Goal: Transaction & Acquisition: Book appointment/travel/reservation

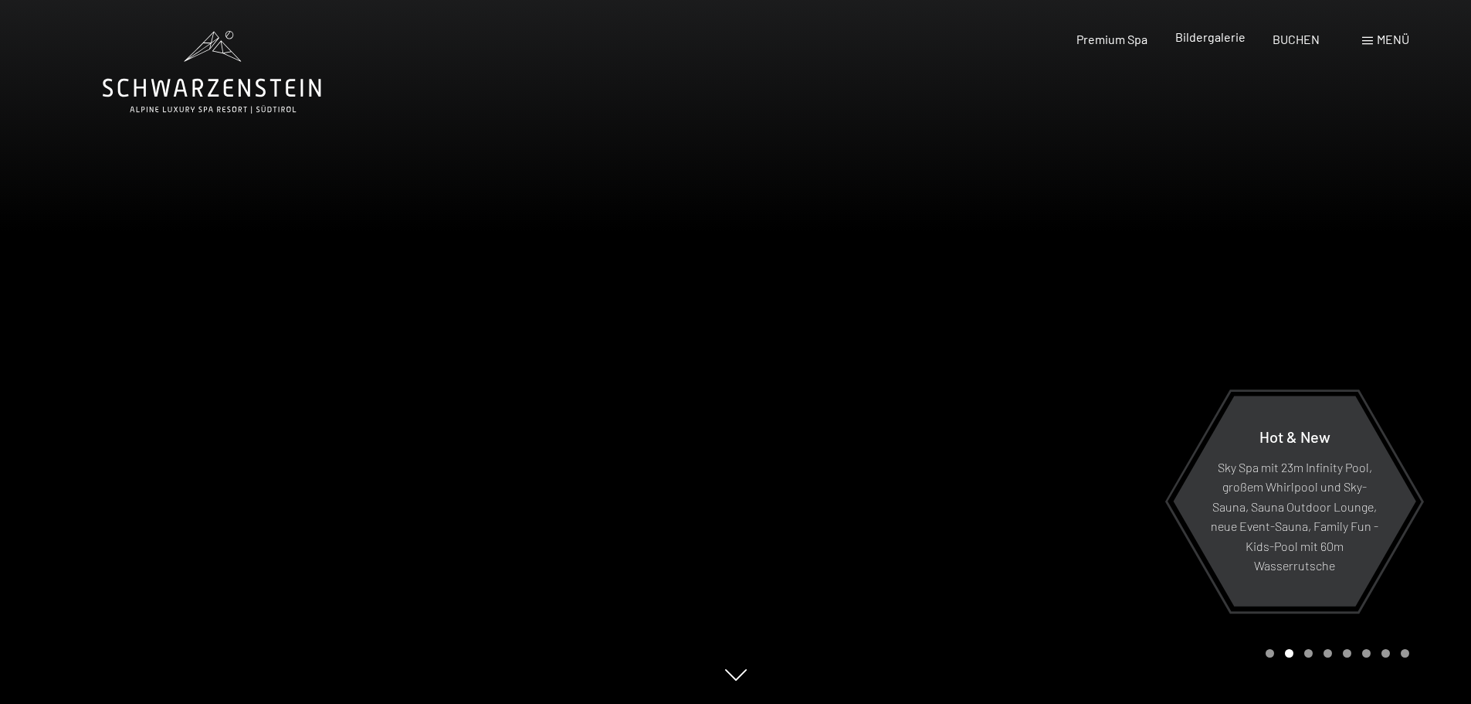
click at [1220, 40] on span "Bildergalerie" at bounding box center [1210, 36] width 70 height 15
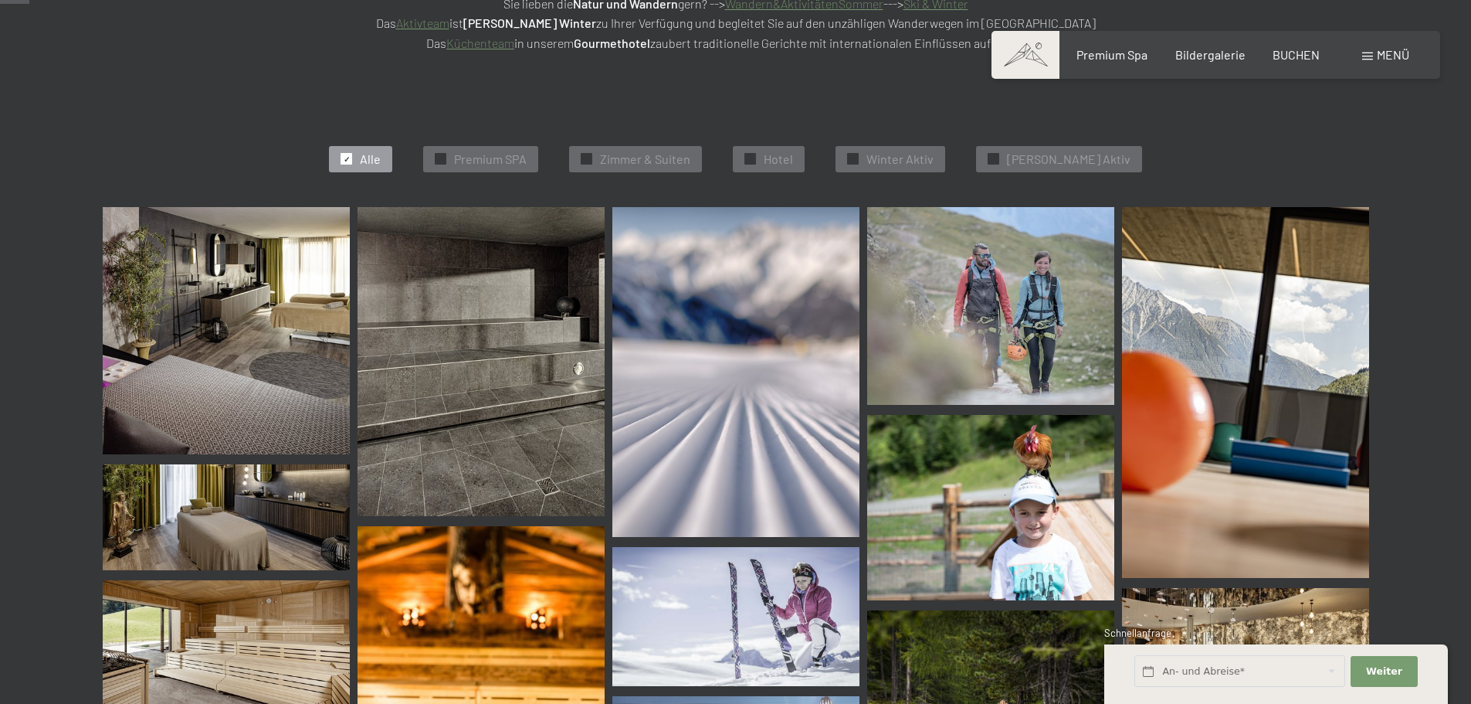
click at [268, 329] on img at bounding box center [226, 330] width 247 height 247
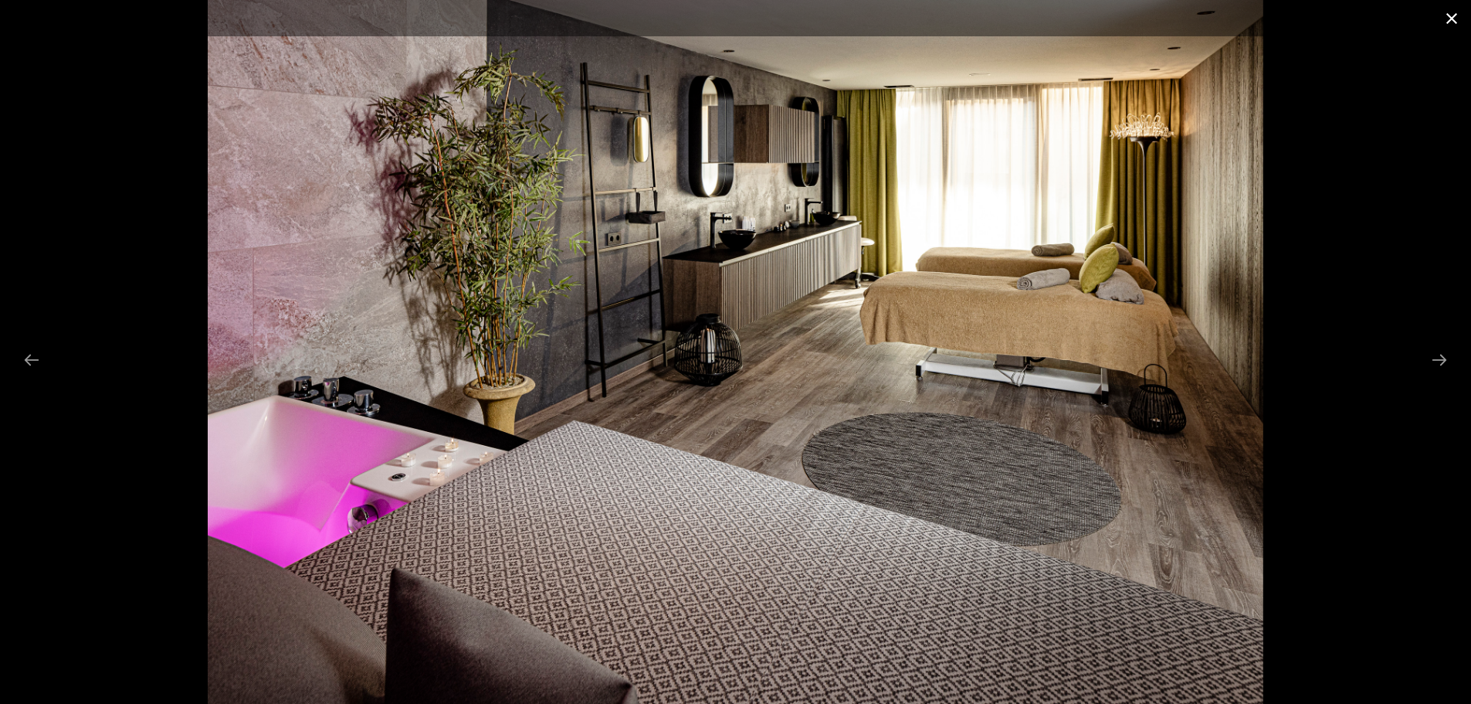
click at [1454, 17] on button "Close gallery" at bounding box center [1452, 18] width 39 height 36
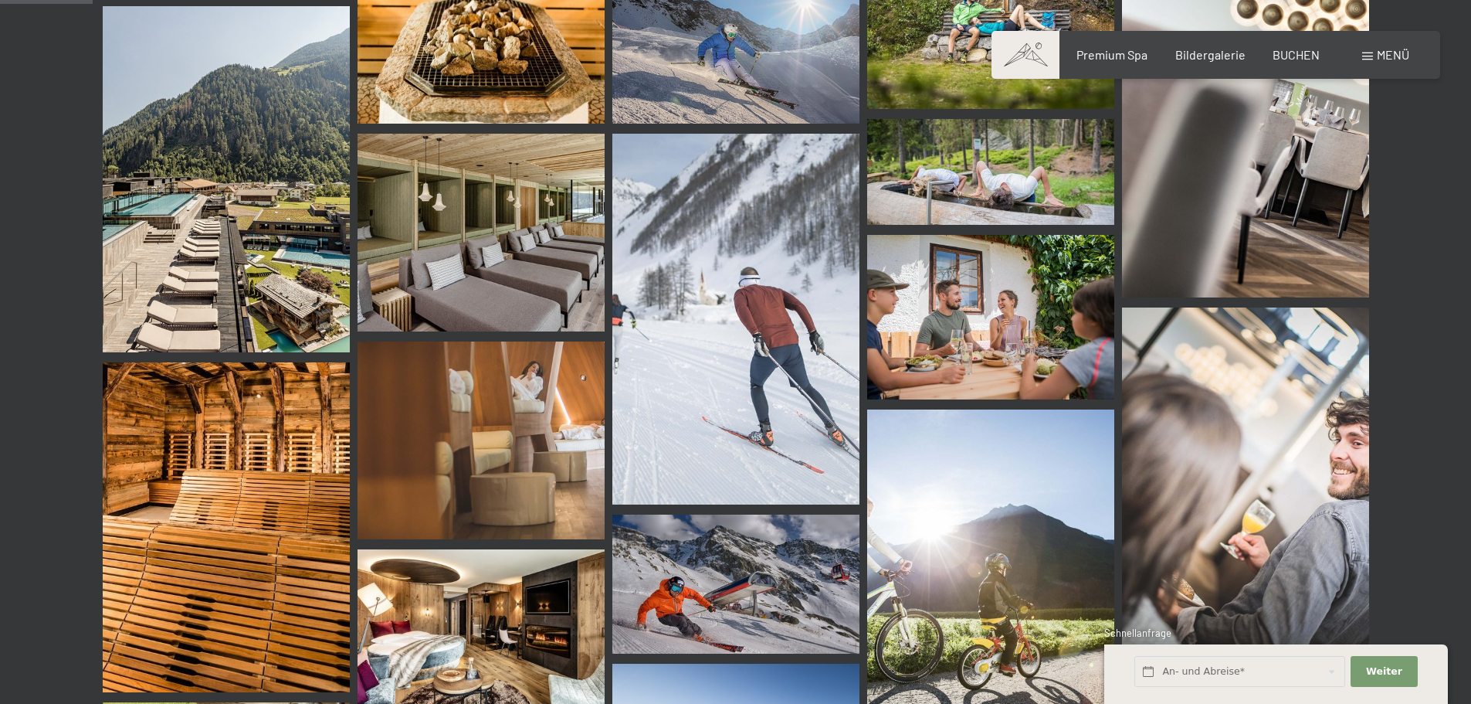
scroll to position [850, 0]
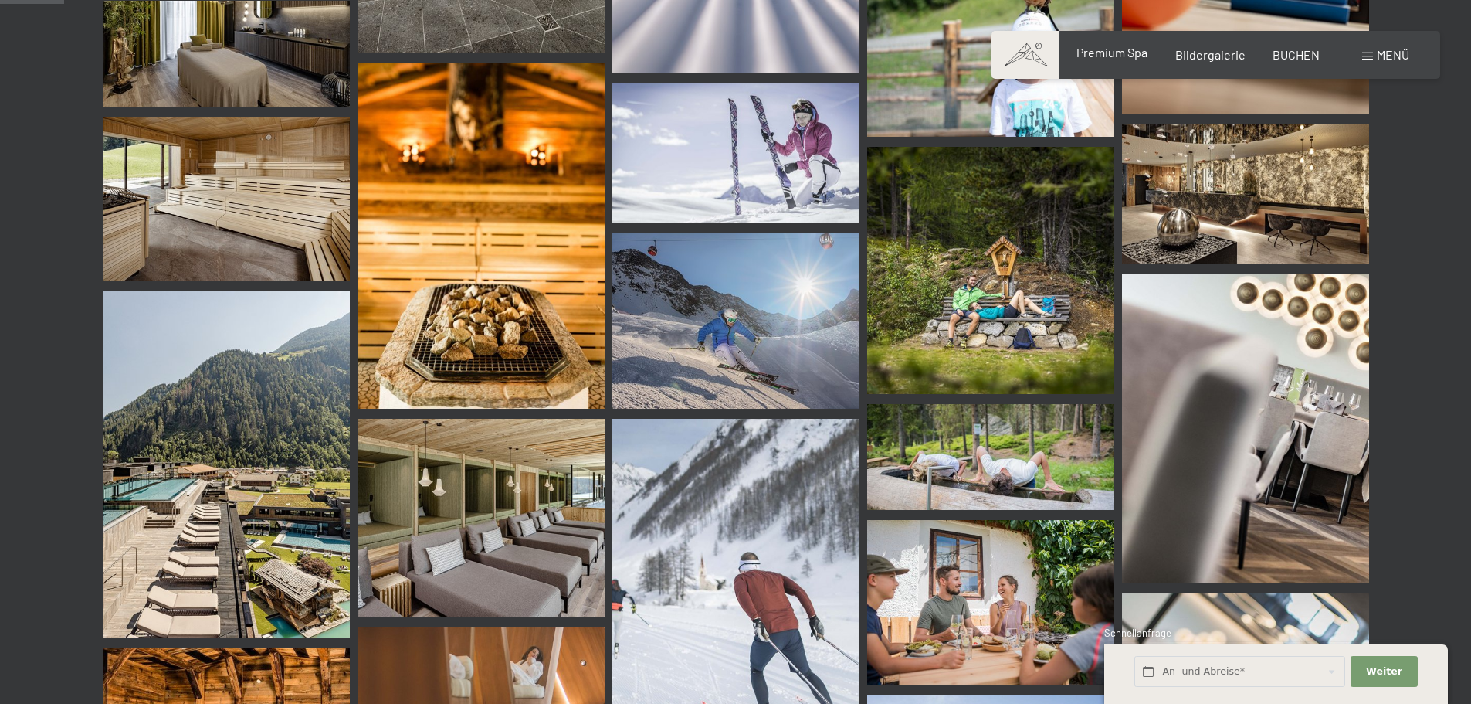
click at [1127, 55] on span "Premium Spa" at bounding box center [1112, 52] width 71 height 15
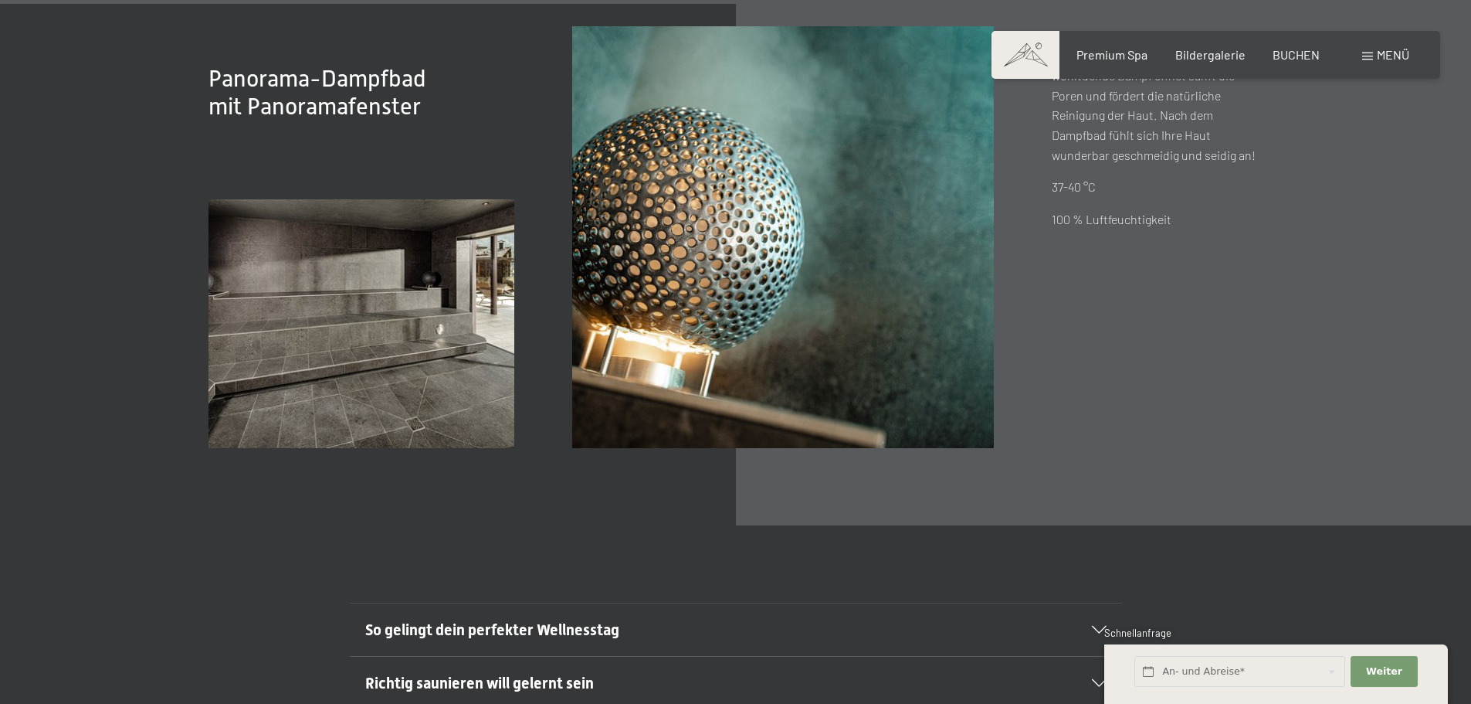
scroll to position [5483, 0]
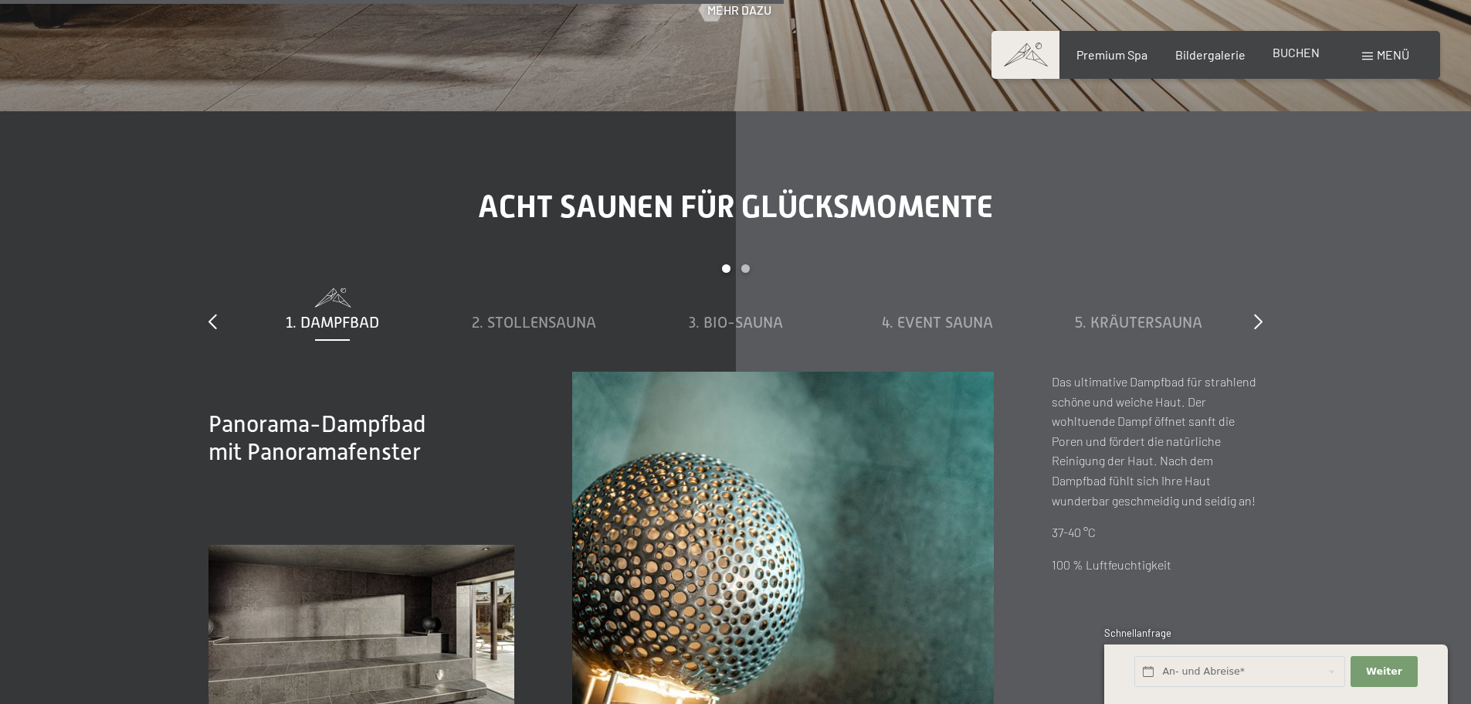
click at [1304, 51] on span "BUCHEN" at bounding box center [1296, 52] width 47 height 15
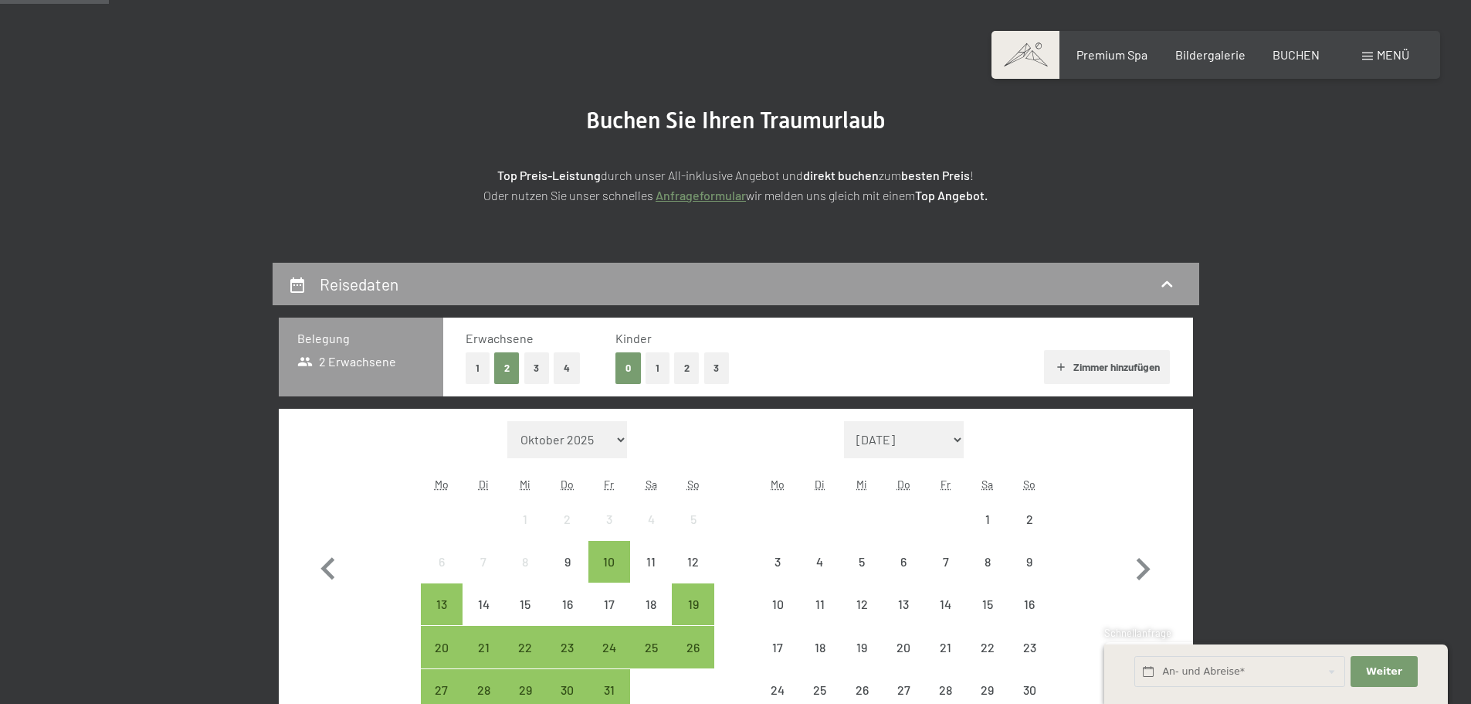
scroll to position [309, 0]
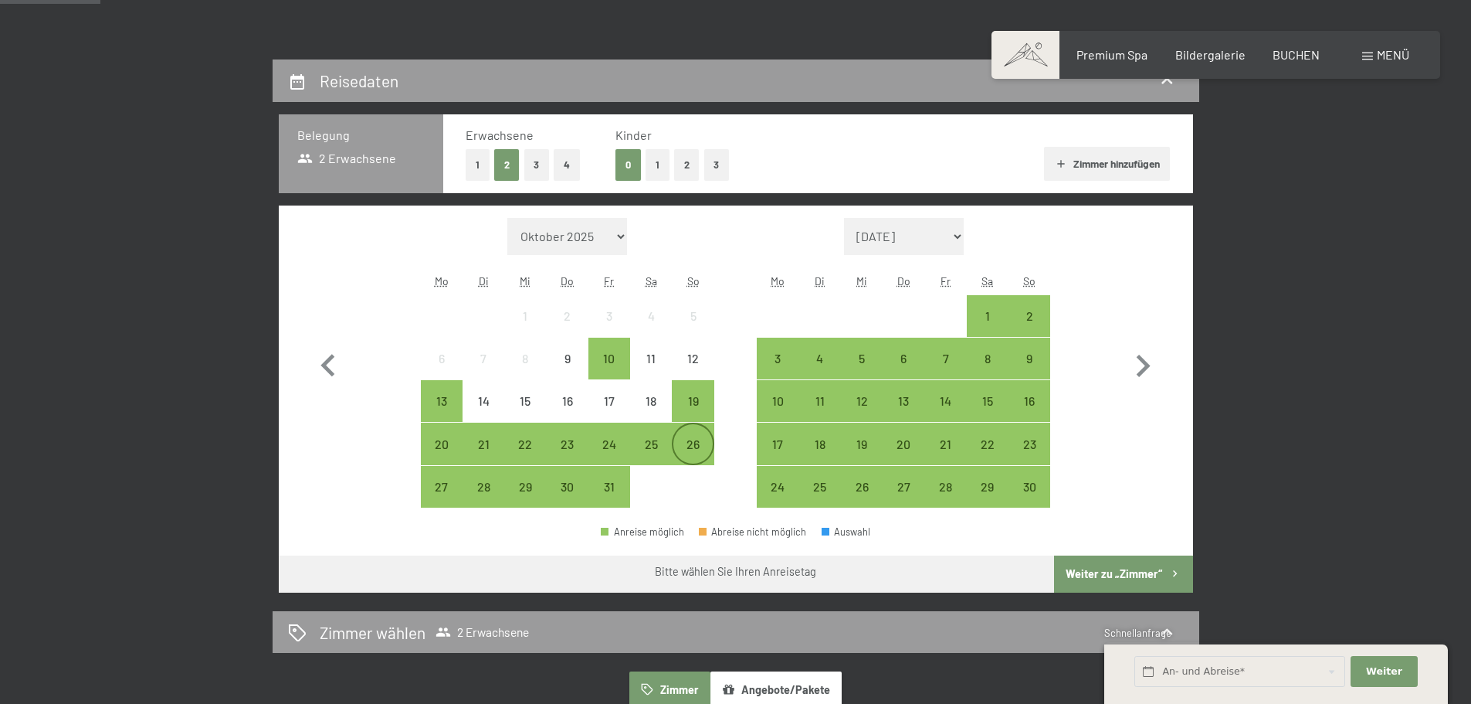
click at [707, 440] on div "26" at bounding box center [692, 457] width 39 height 39
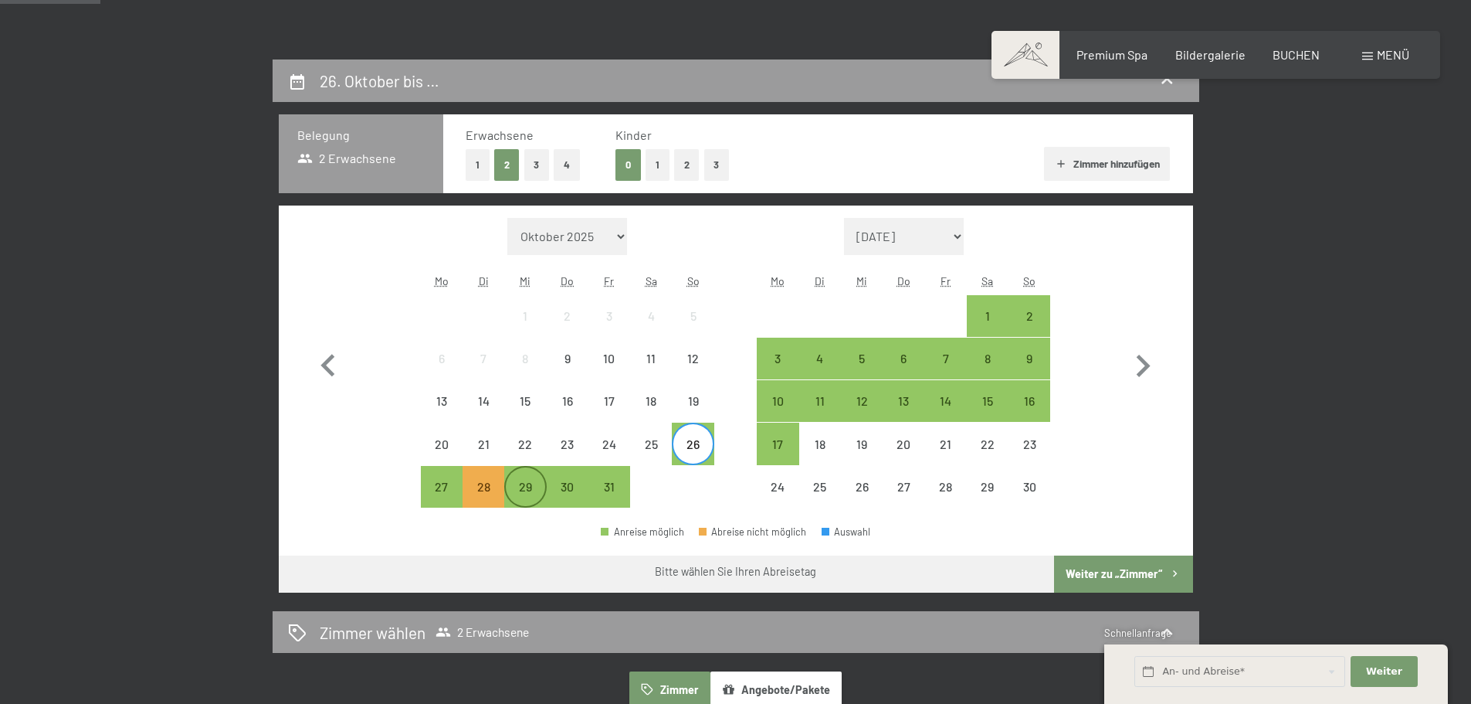
click at [536, 490] on div "29" at bounding box center [525, 499] width 39 height 39
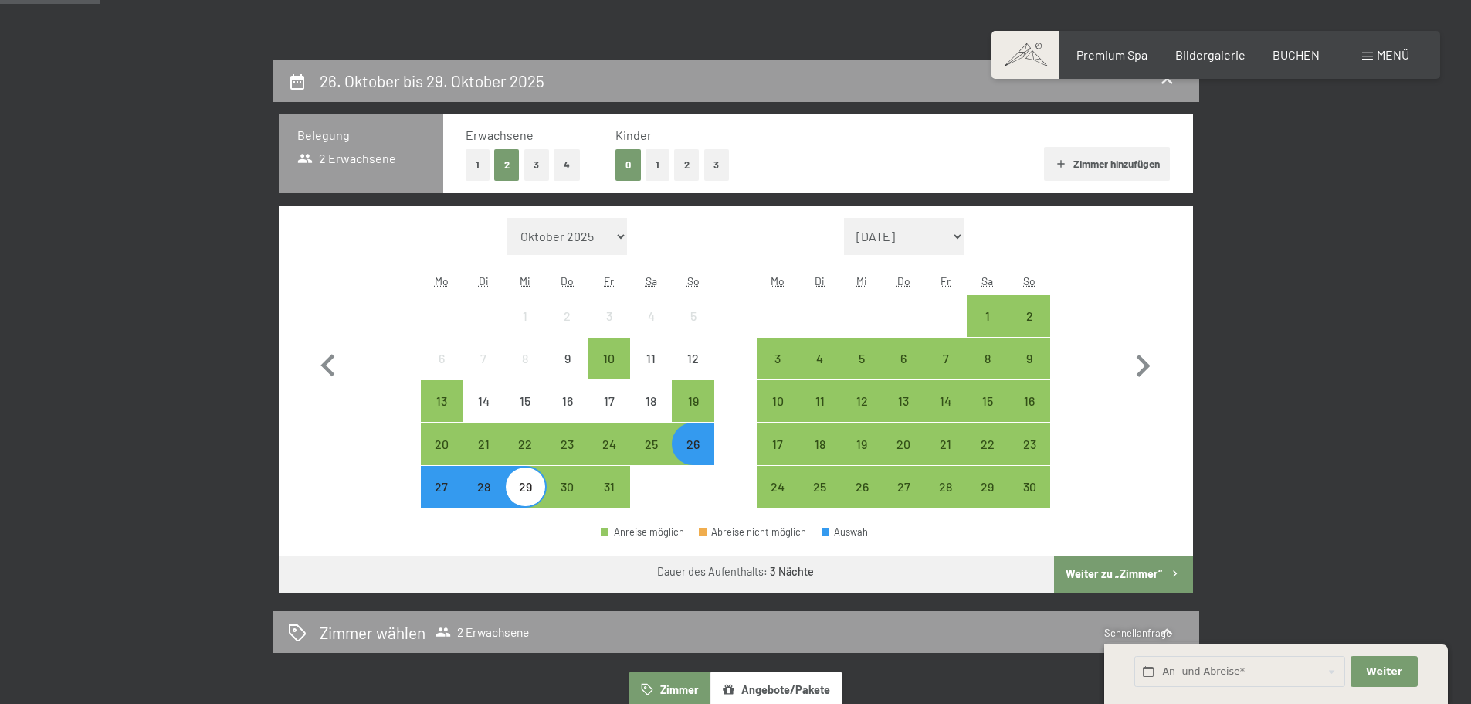
click at [1118, 571] on button "Weiter zu „Zimmer“" at bounding box center [1123, 573] width 138 height 37
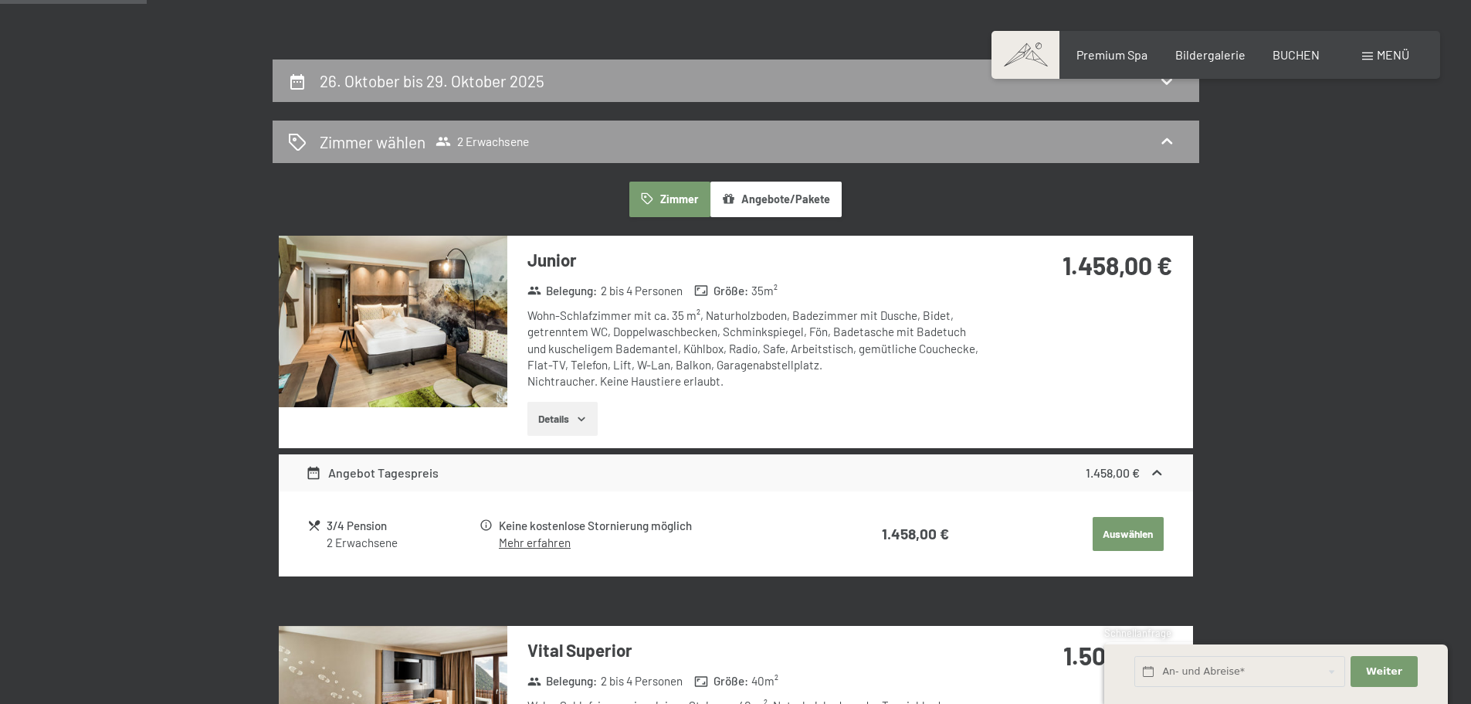
scroll to position [368, 0]
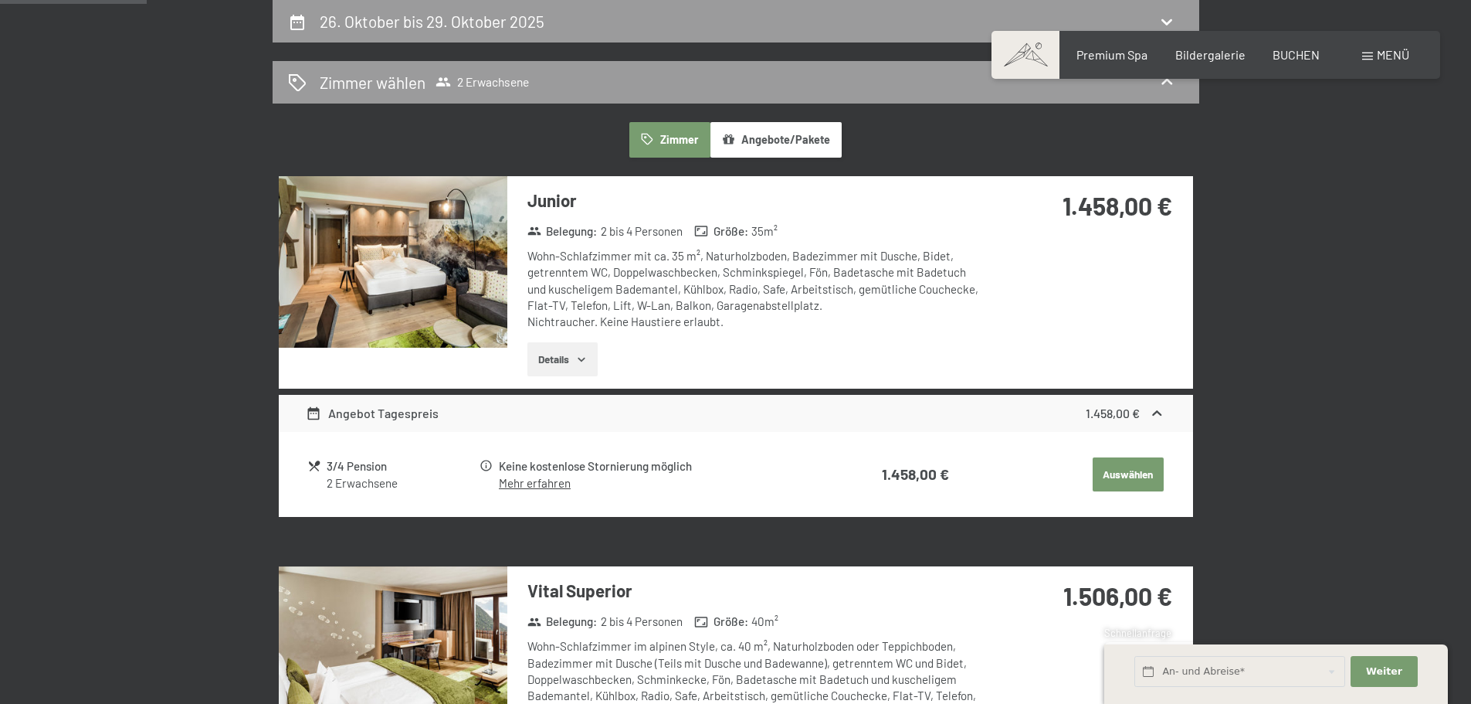
click at [418, 253] on img at bounding box center [393, 261] width 229 height 171
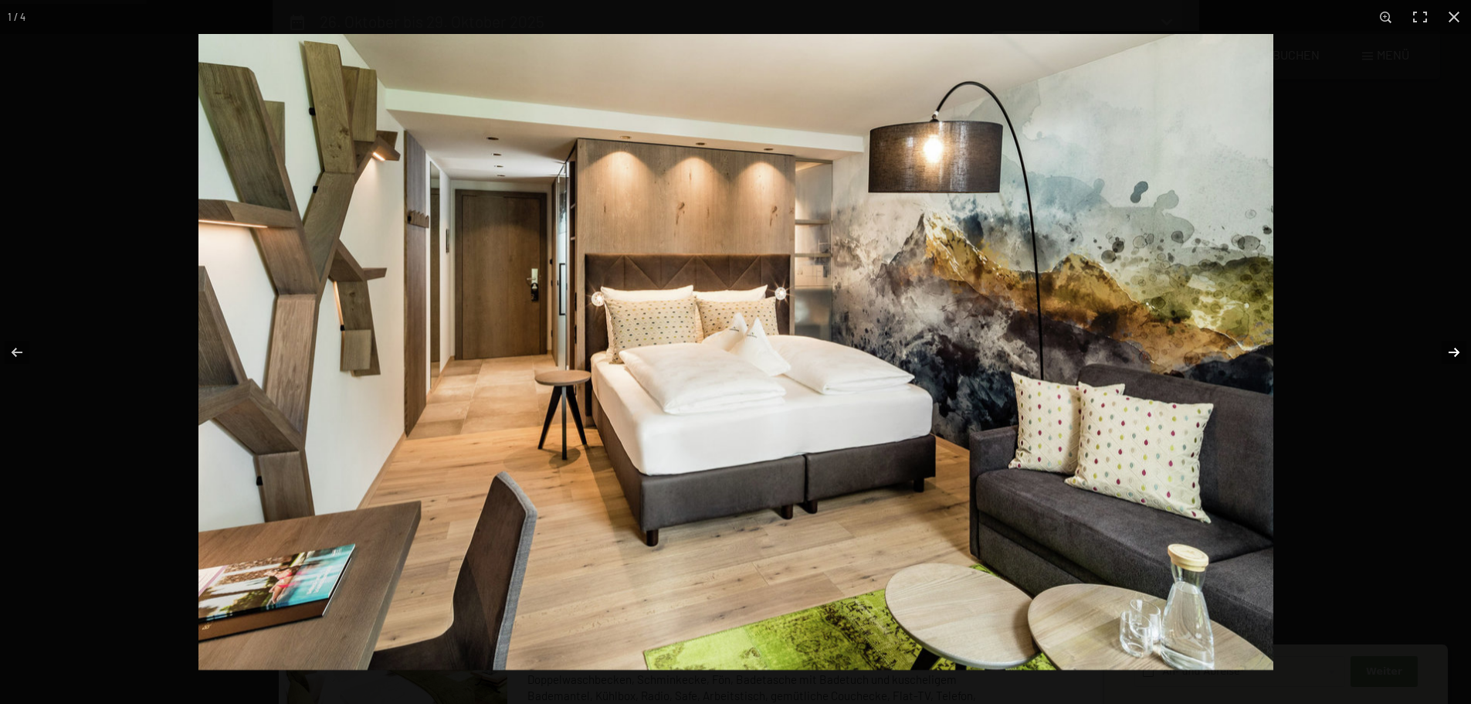
click at [1450, 351] on button "button" at bounding box center [1444, 352] width 54 height 77
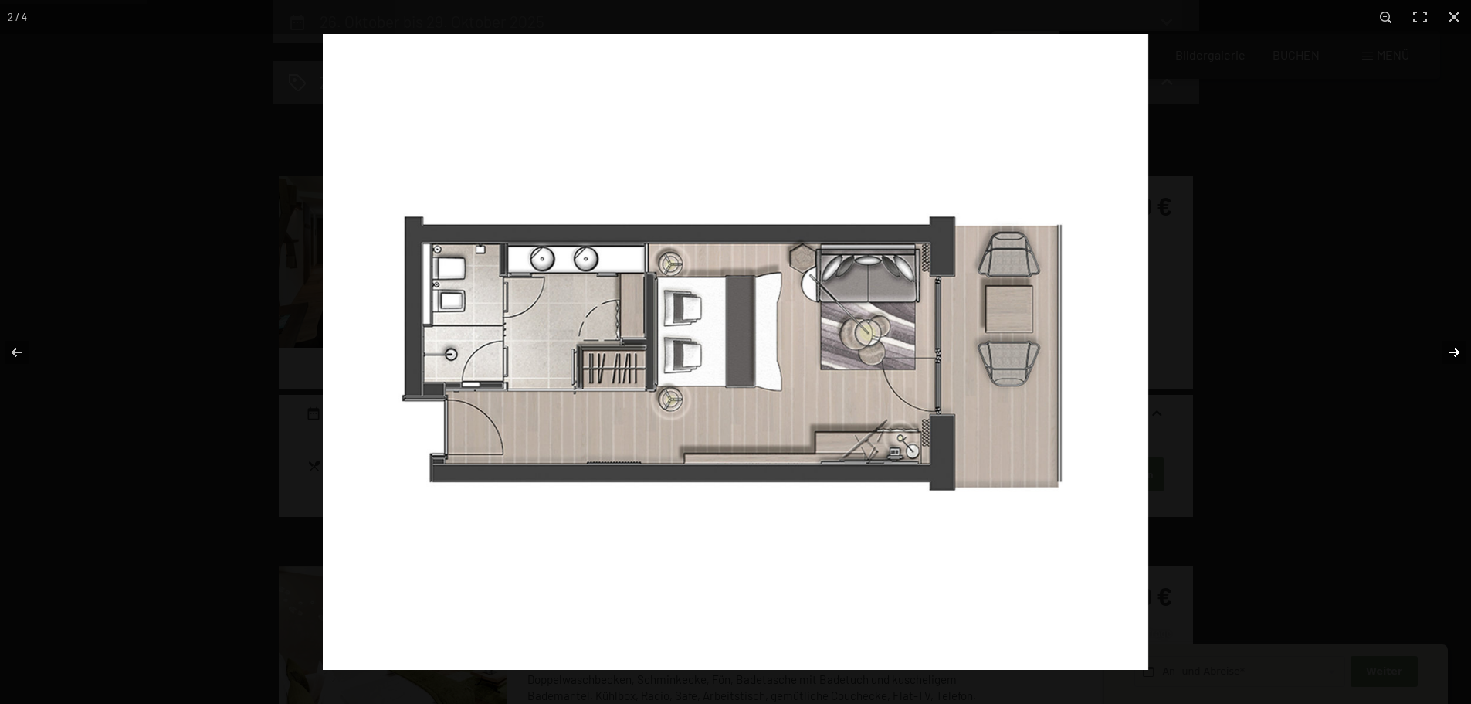
click at [1450, 352] on button "button" at bounding box center [1444, 352] width 54 height 77
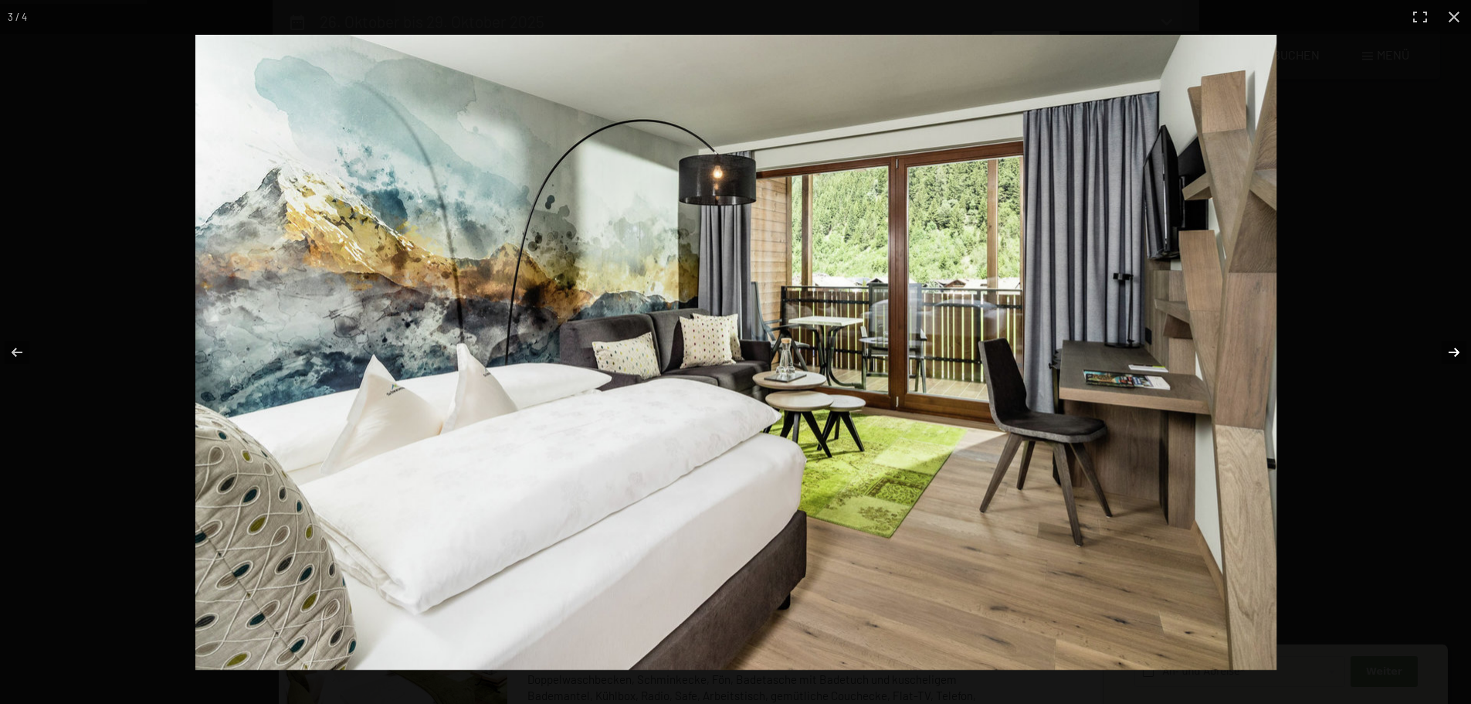
click at [1451, 354] on button "button" at bounding box center [1444, 352] width 54 height 77
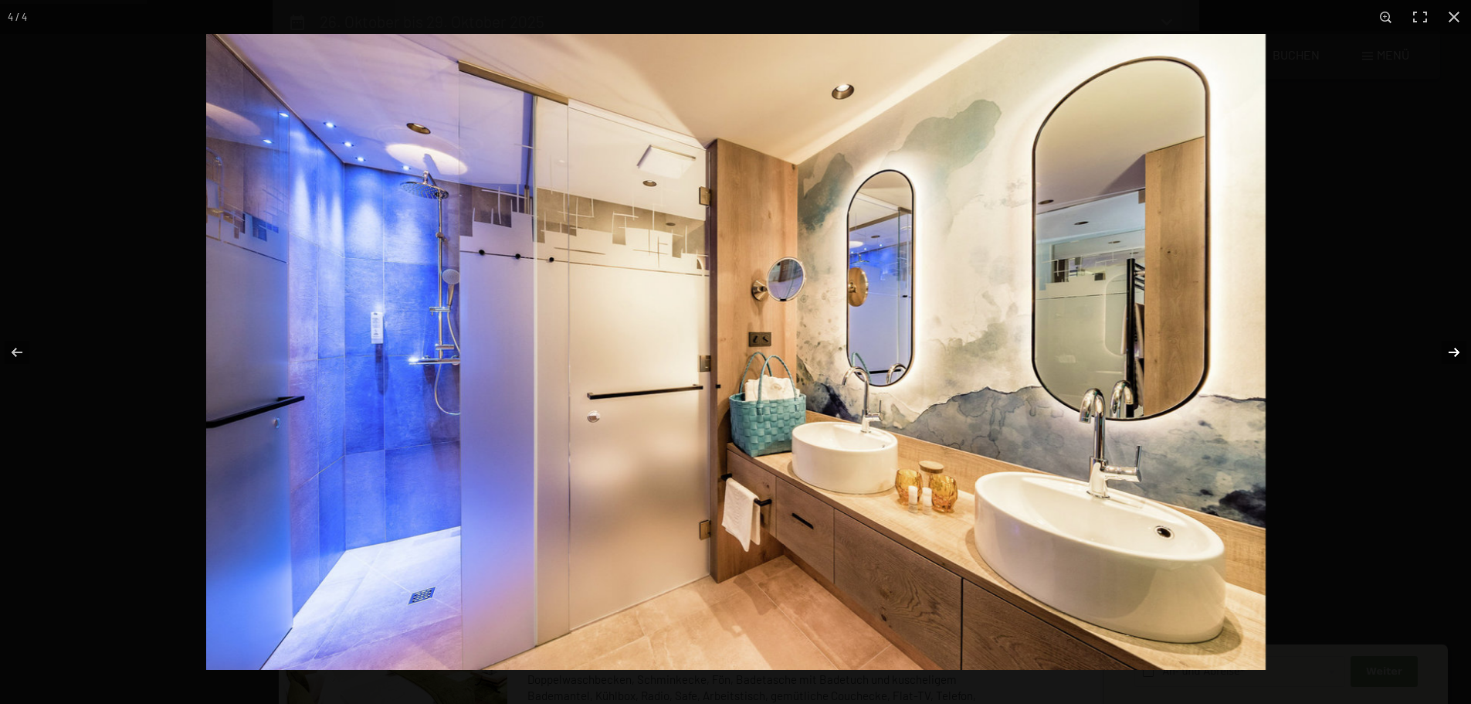
click at [1453, 354] on button "button" at bounding box center [1444, 352] width 54 height 77
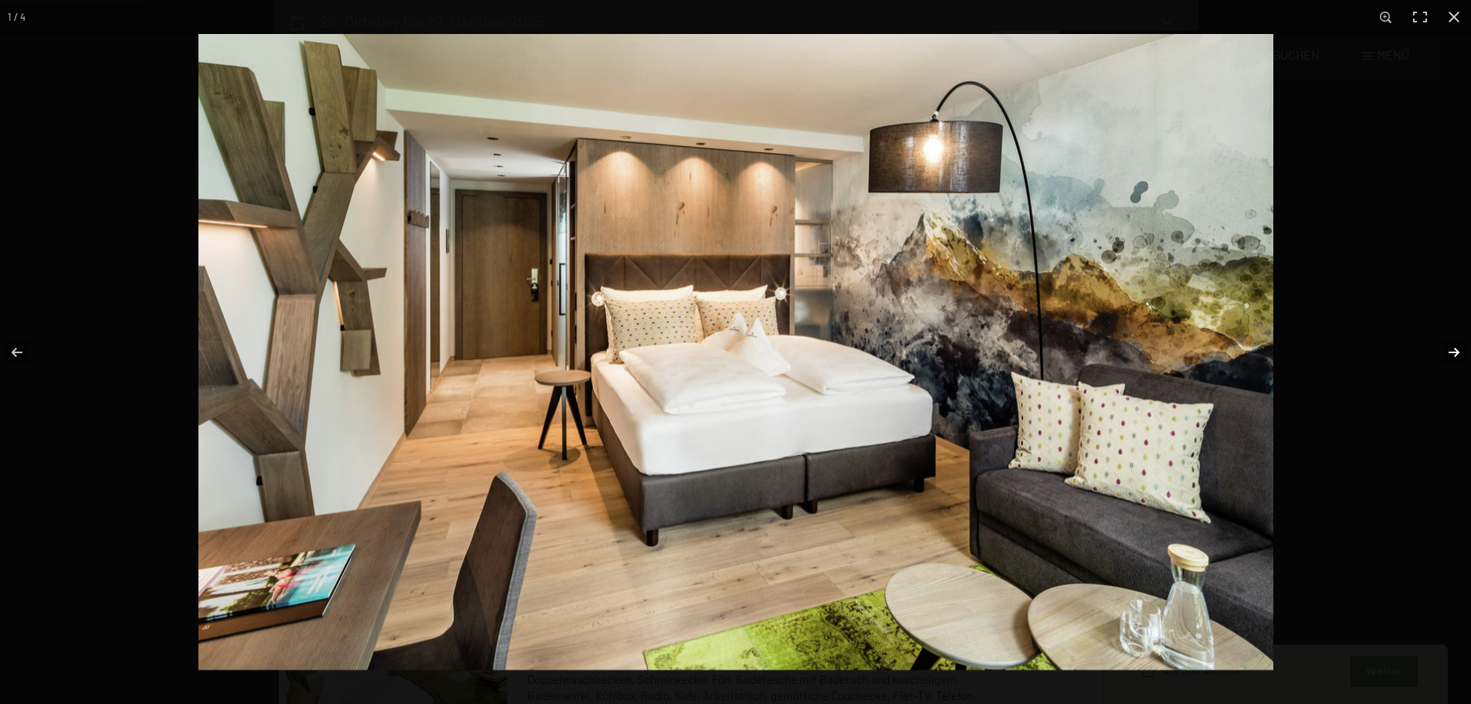
click at [1453, 354] on button "button" at bounding box center [1444, 352] width 54 height 77
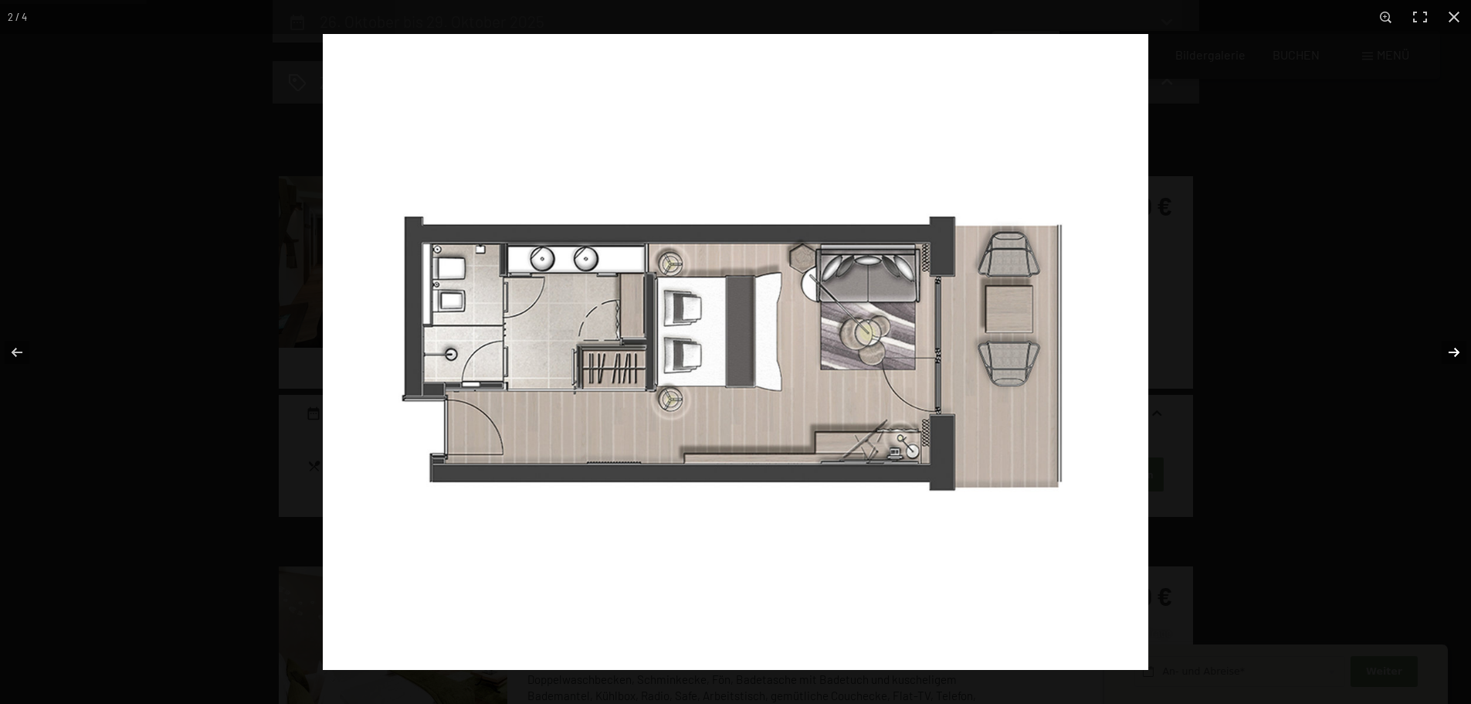
click at [1453, 354] on button "button" at bounding box center [1444, 352] width 54 height 77
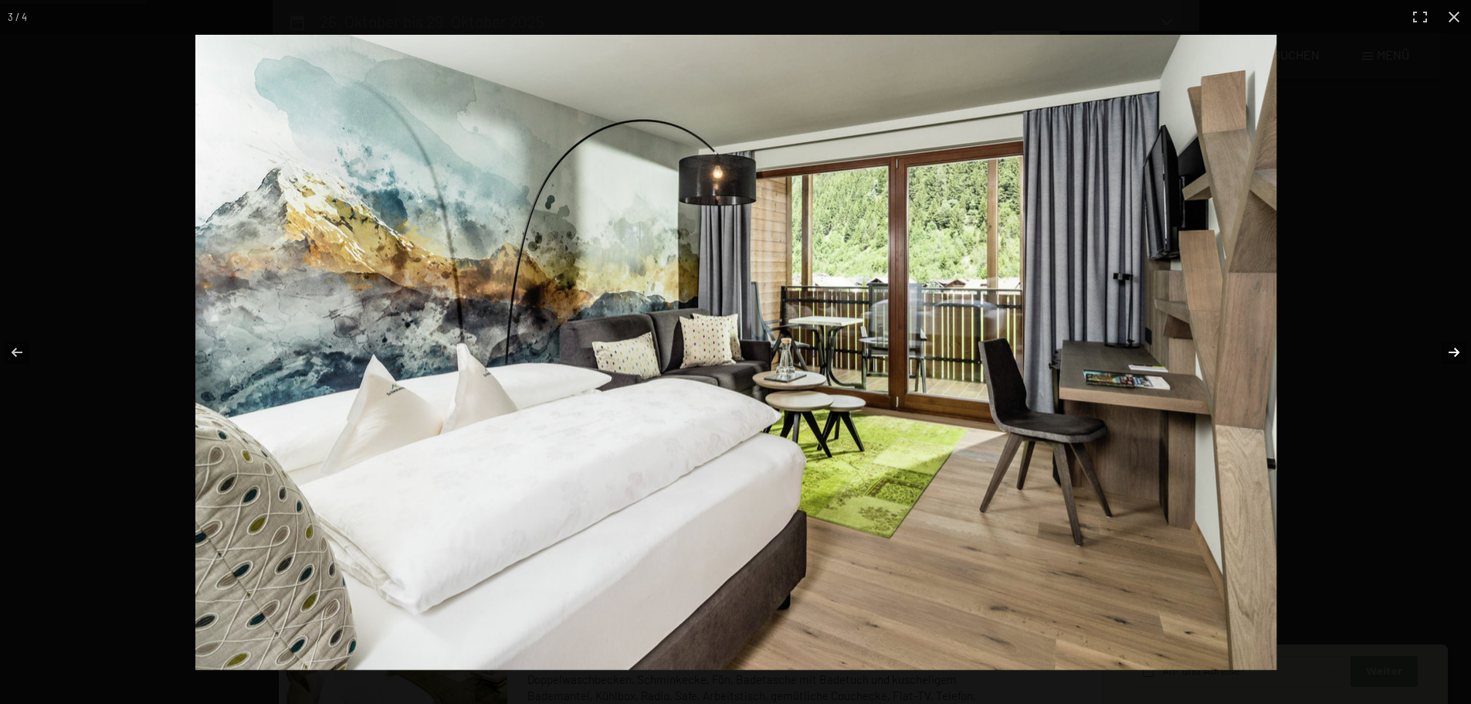
click at [1453, 354] on button "button" at bounding box center [1444, 352] width 54 height 77
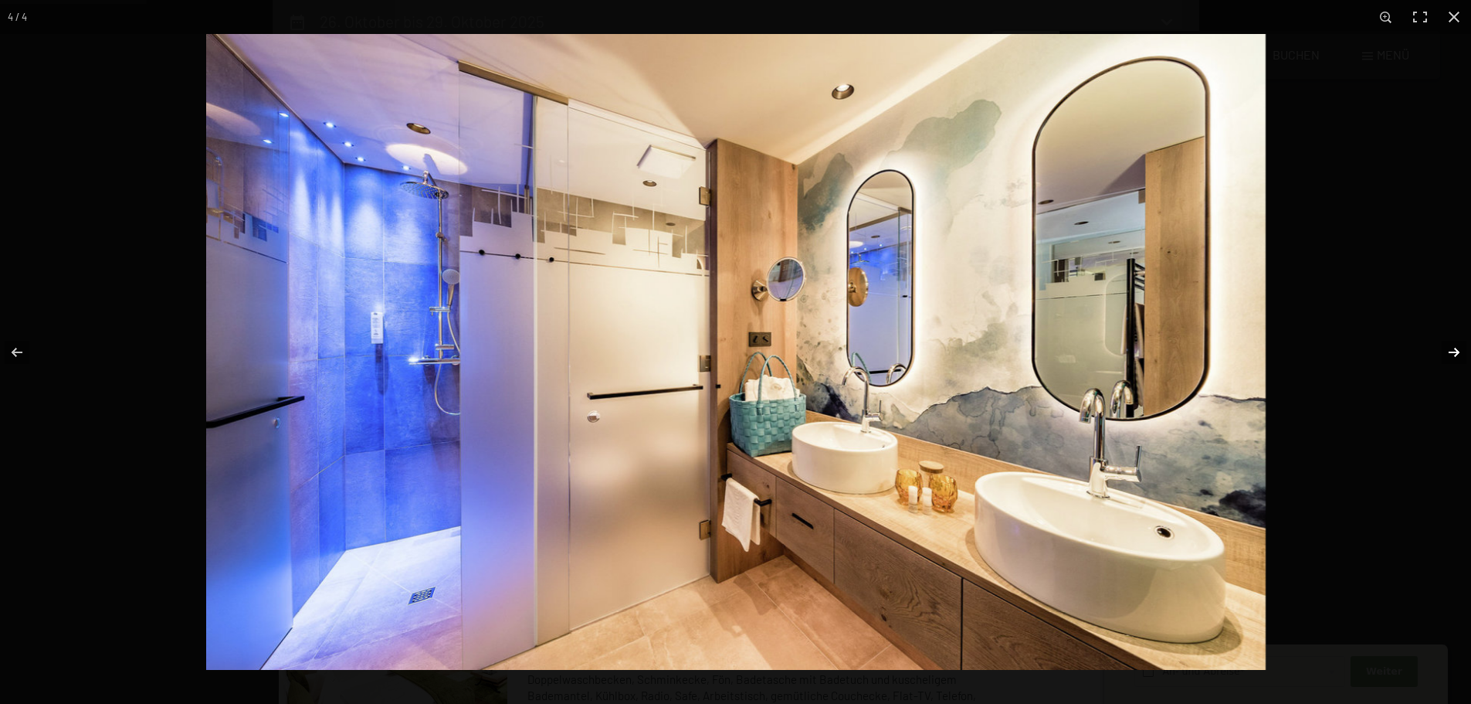
click at [1453, 354] on button "button" at bounding box center [1444, 352] width 54 height 77
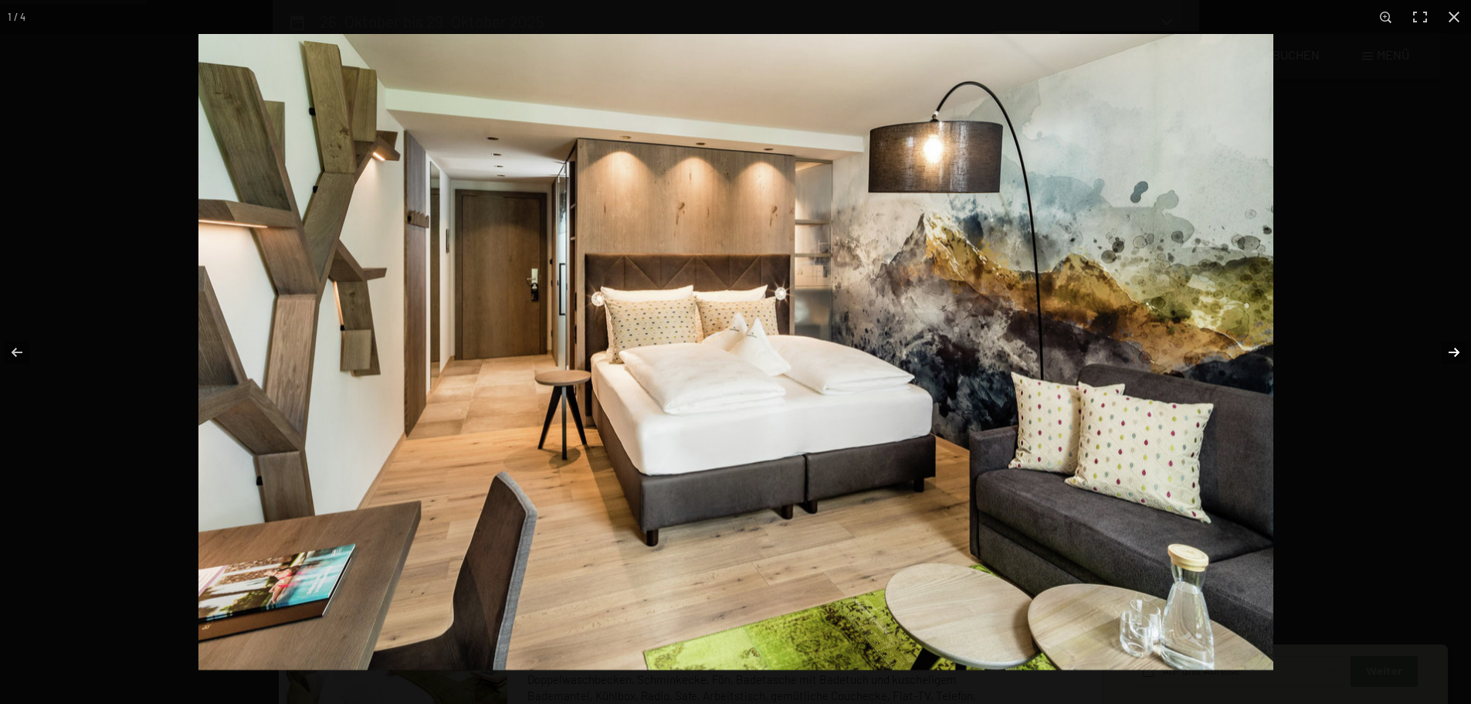
click at [1453, 355] on button "button" at bounding box center [1444, 352] width 54 height 77
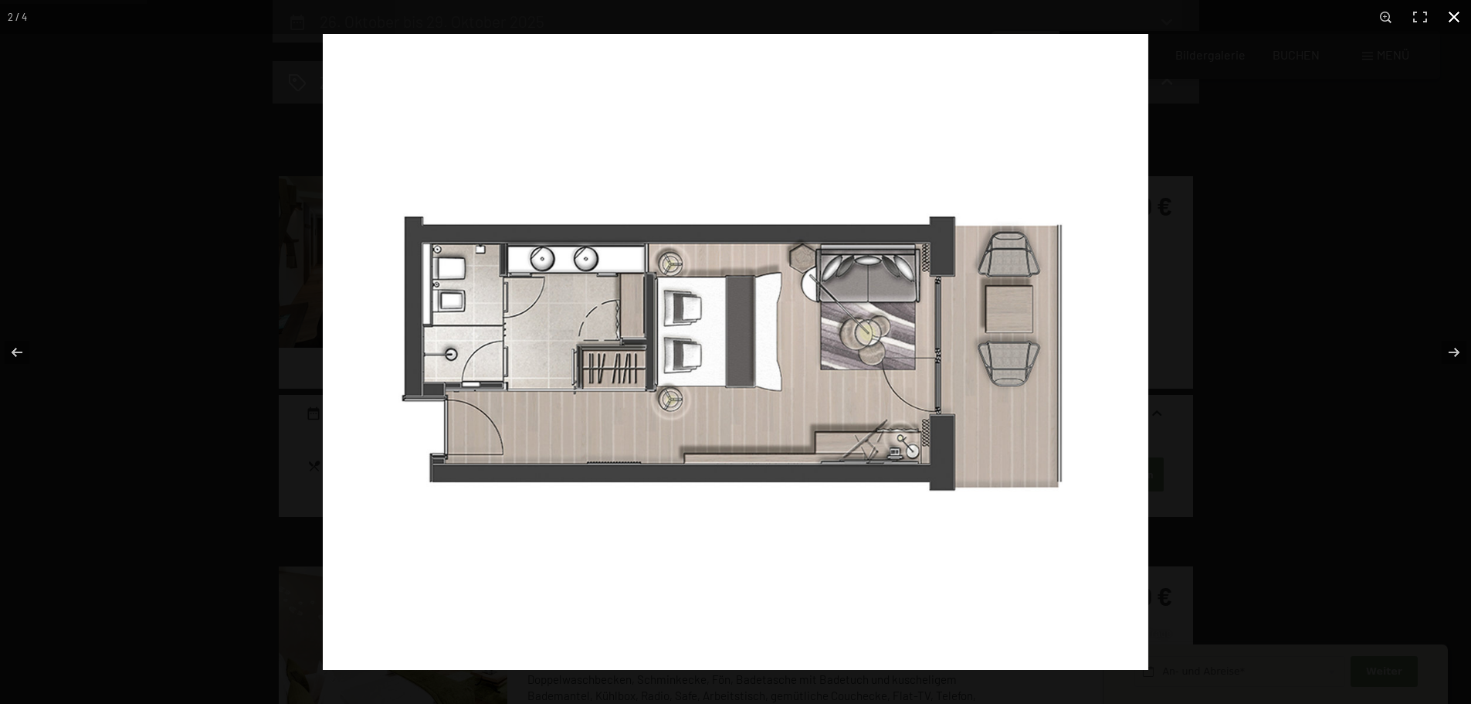
click at [1450, 19] on button "button" at bounding box center [1454, 17] width 34 height 34
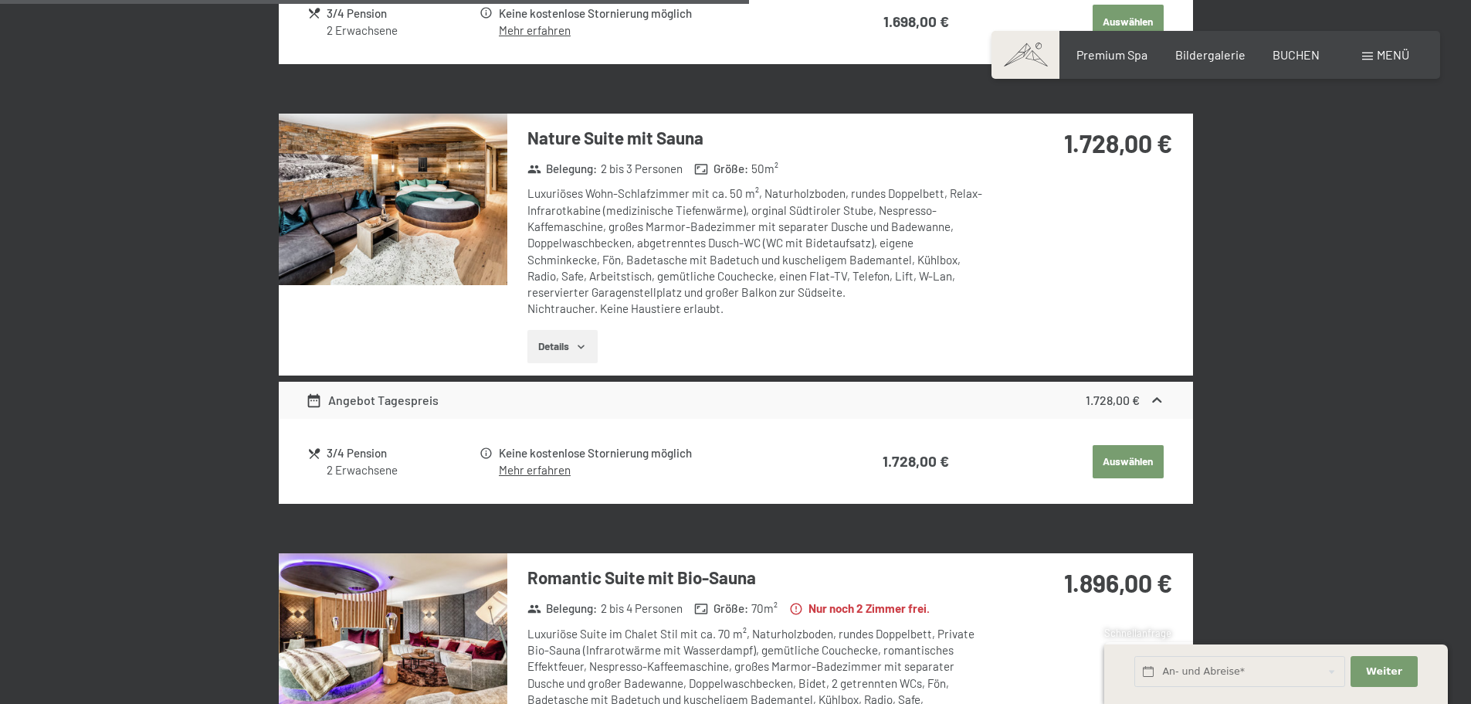
scroll to position [1527, 0]
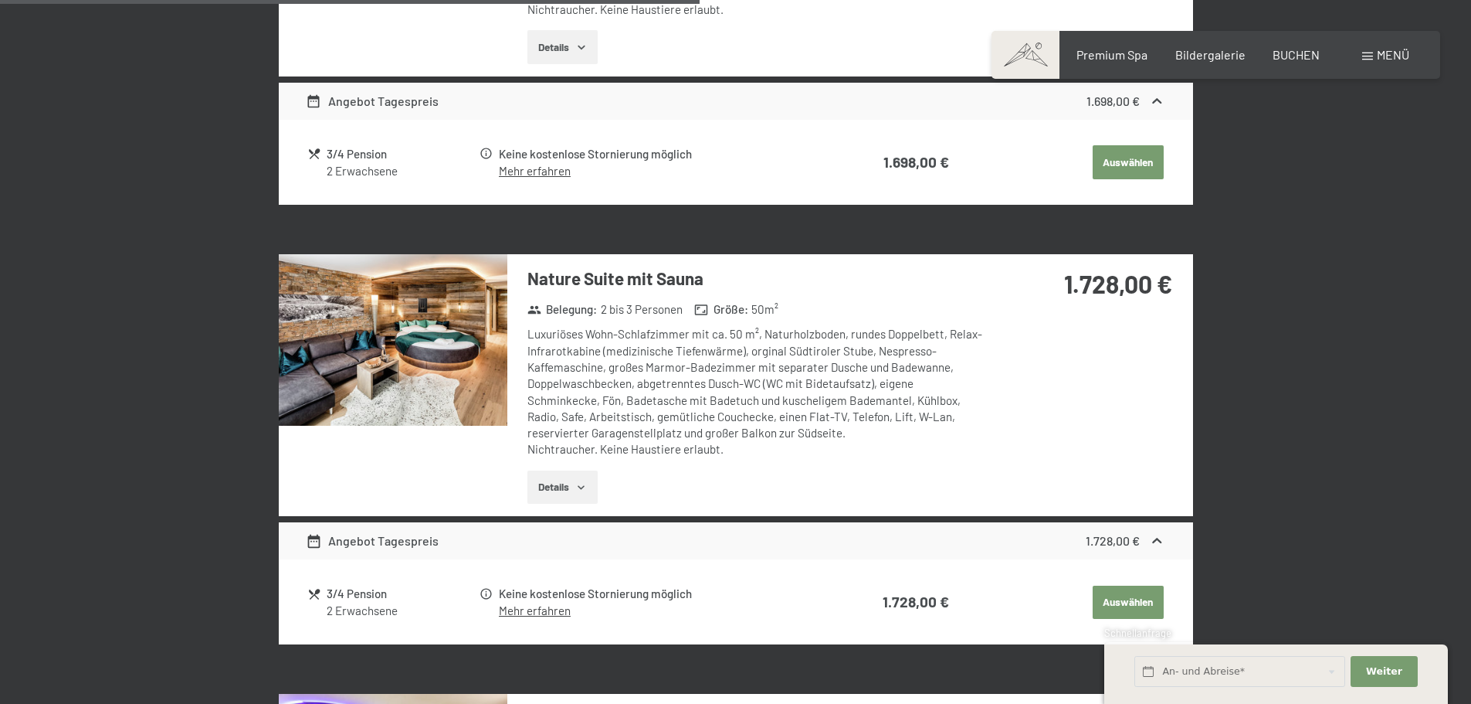
click at [415, 348] on img at bounding box center [393, 339] width 229 height 171
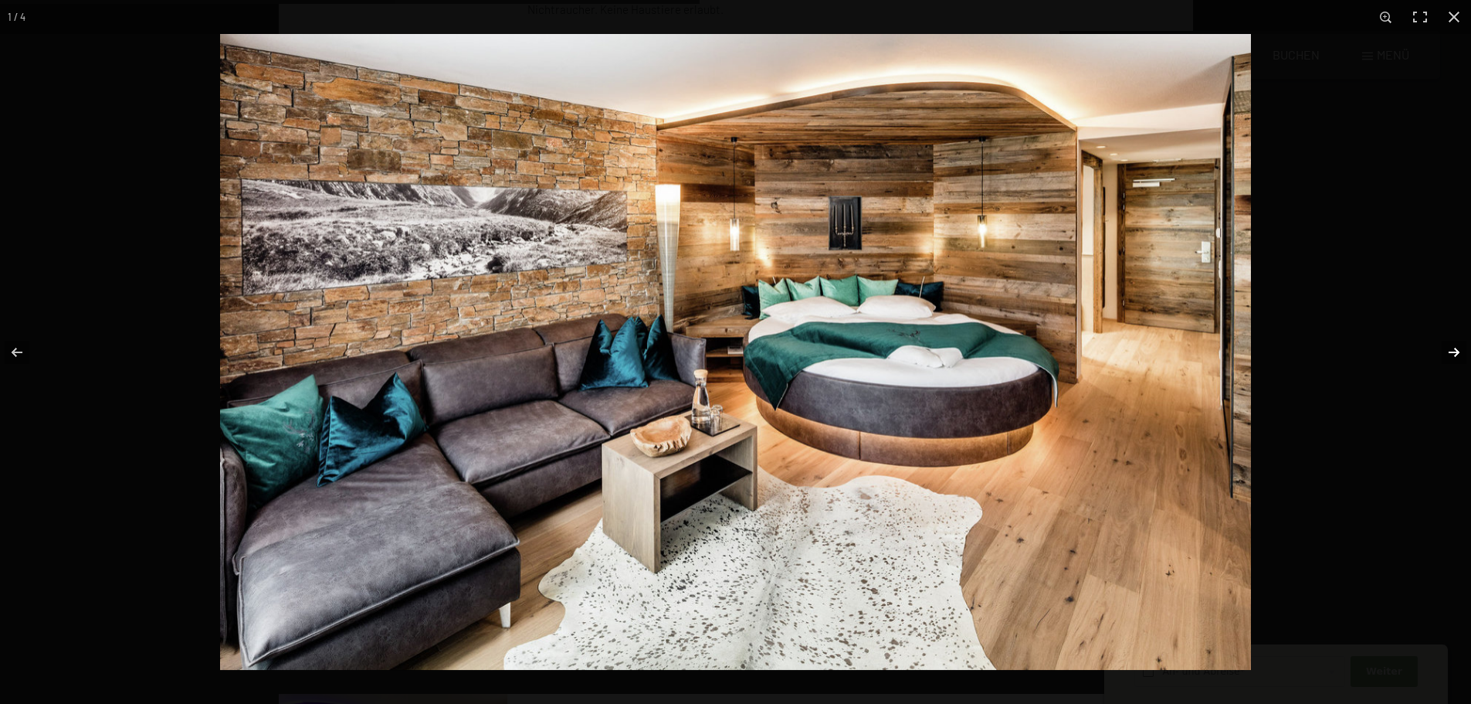
click at [1457, 350] on button "button" at bounding box center [1444, 352] width 54 height 77
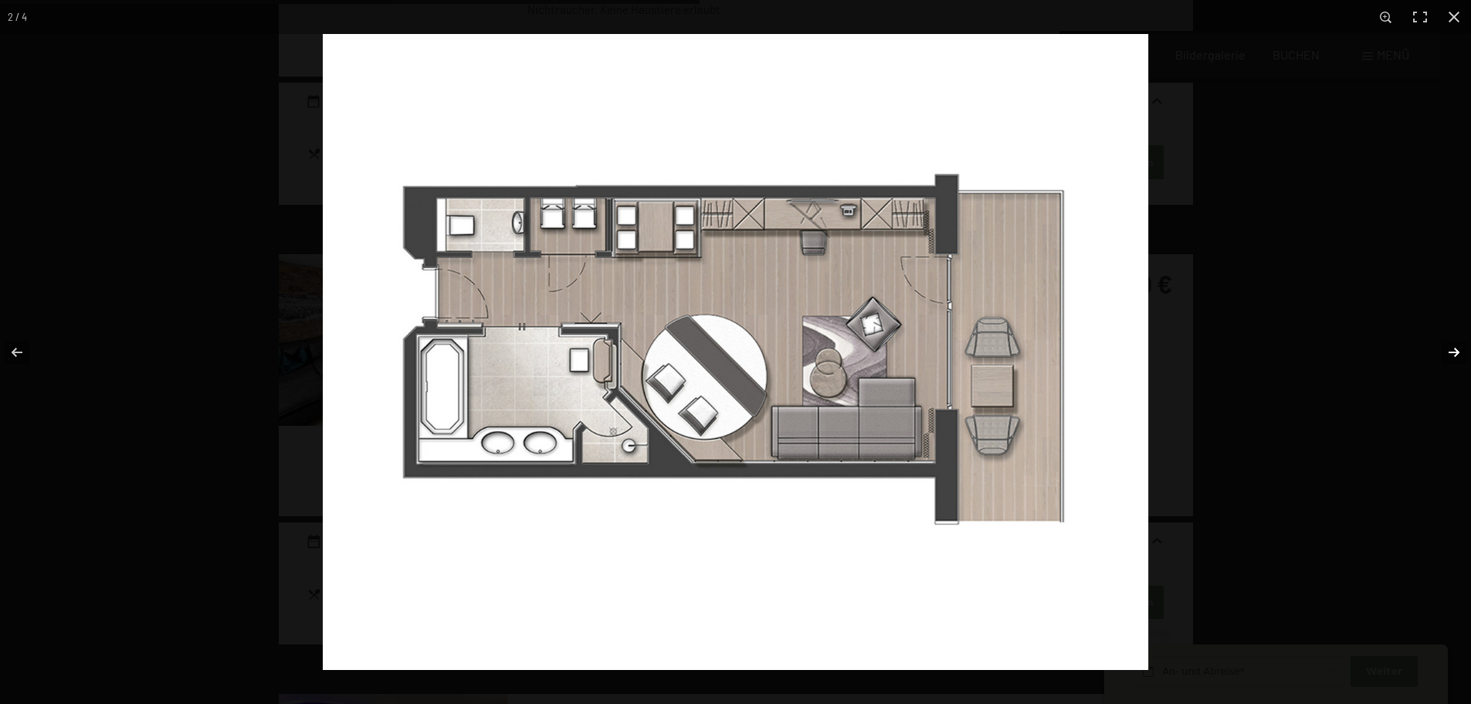
click at [1457, 350] on button "button" at bounding box center [1444, 352] width 54 height 77
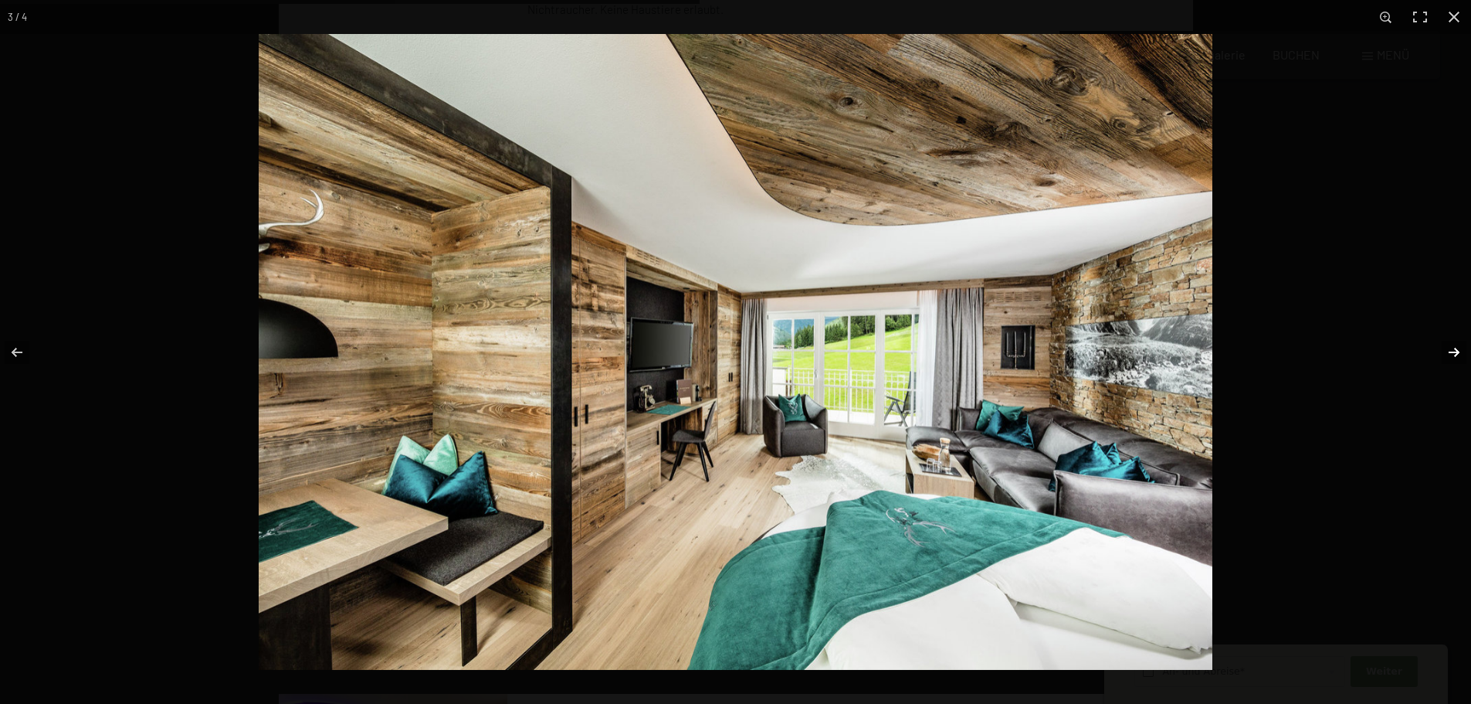
click at [1457, 350] on button "button" at bounding box center [1444, 352] width 54 height 77
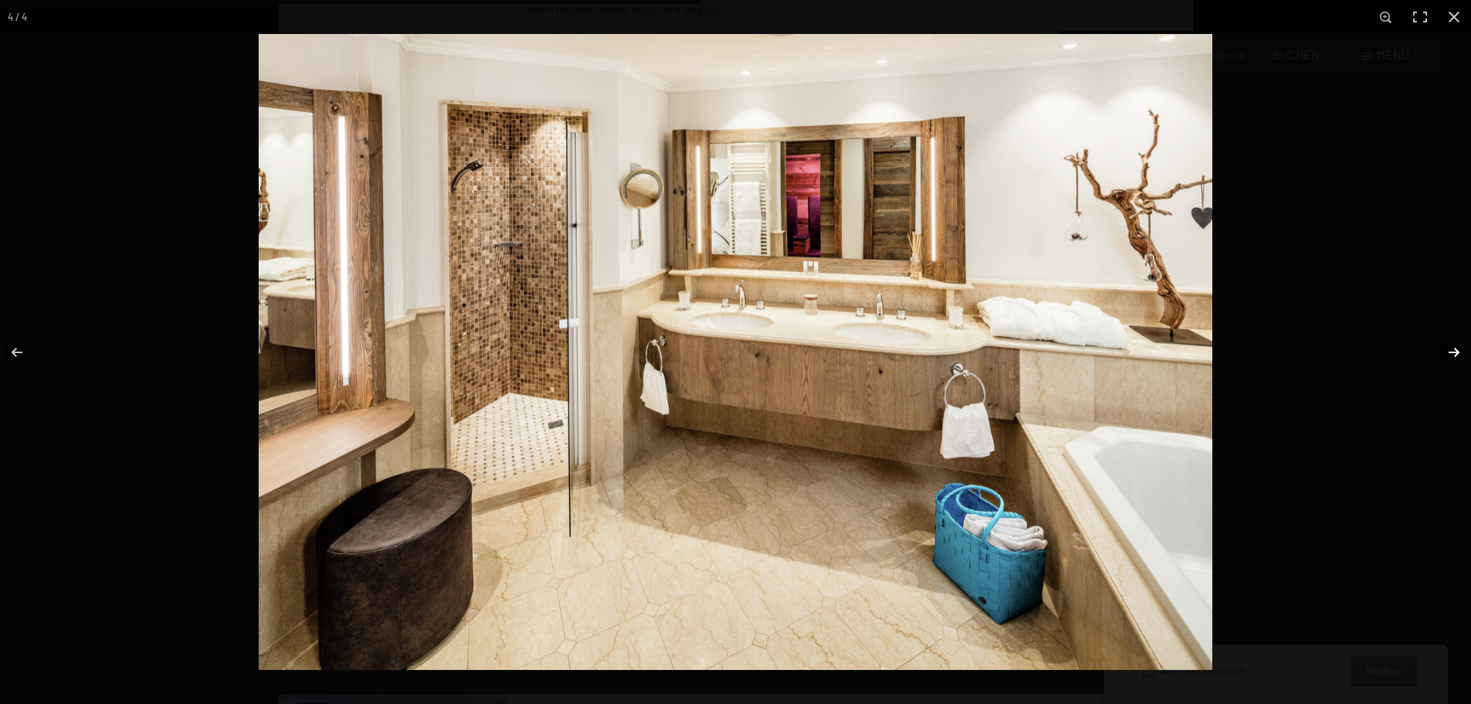
click at [1457, 350] on button "button" at bounding box center [1444, 352] width 54 height 77
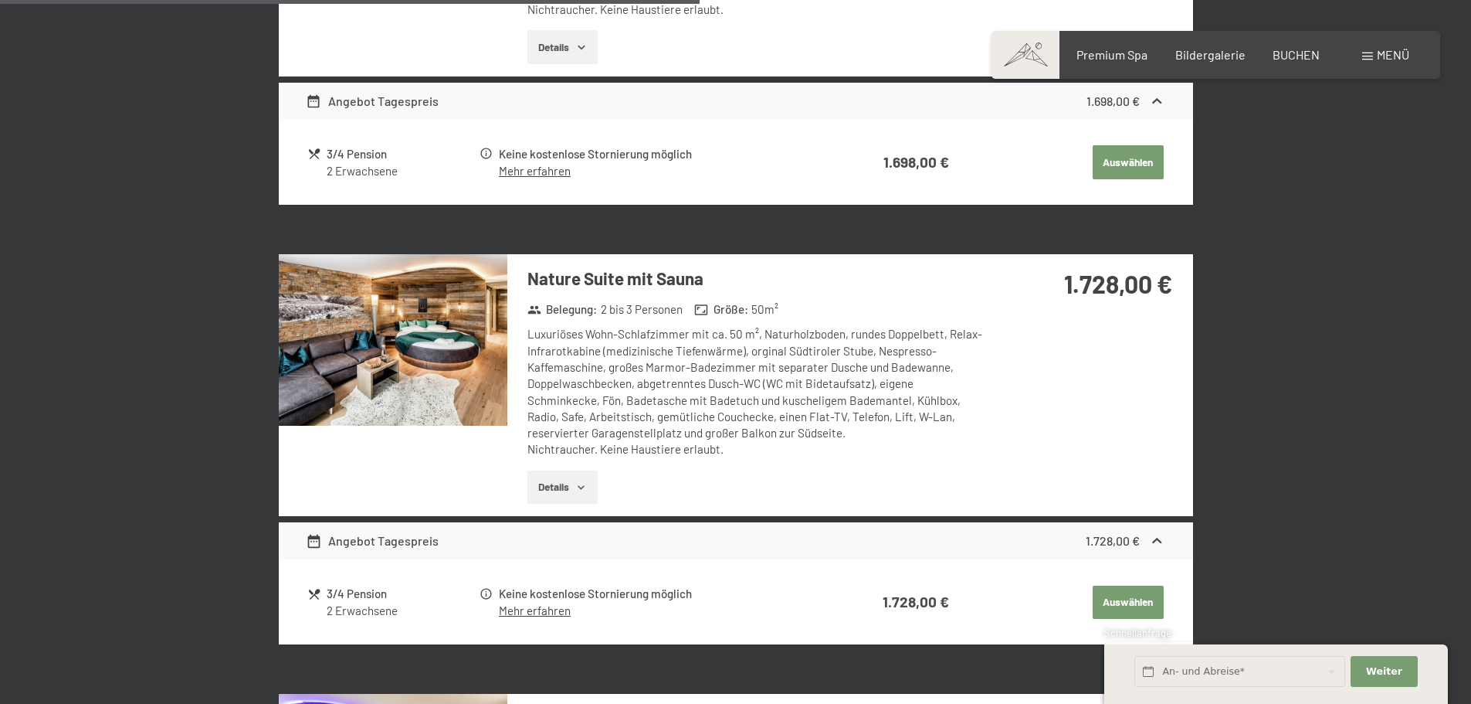
click at [0, 0] on button "button" at bounding box center [0, 0] width 0 height 0
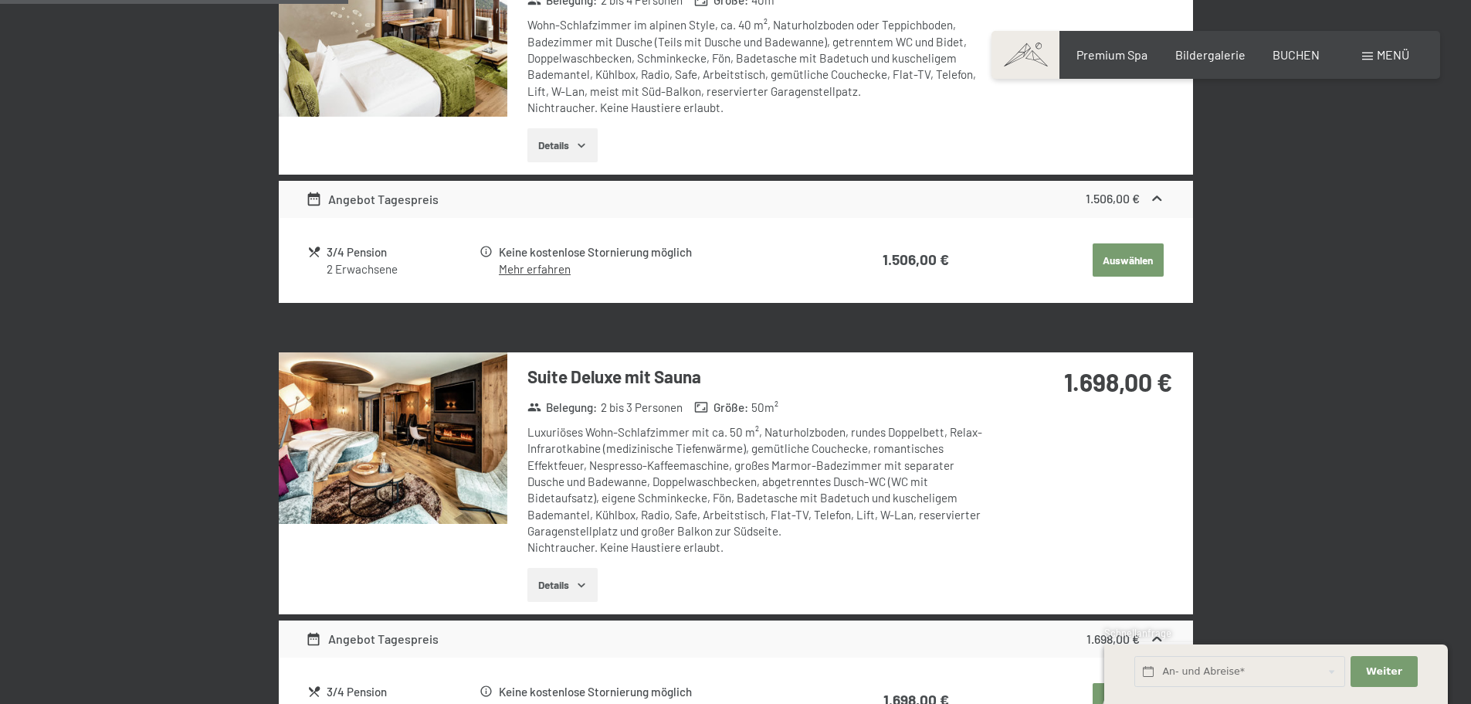
scroll to position [755, 0]
